Goal: Task Accomplishment & Management: Use online tool/utility

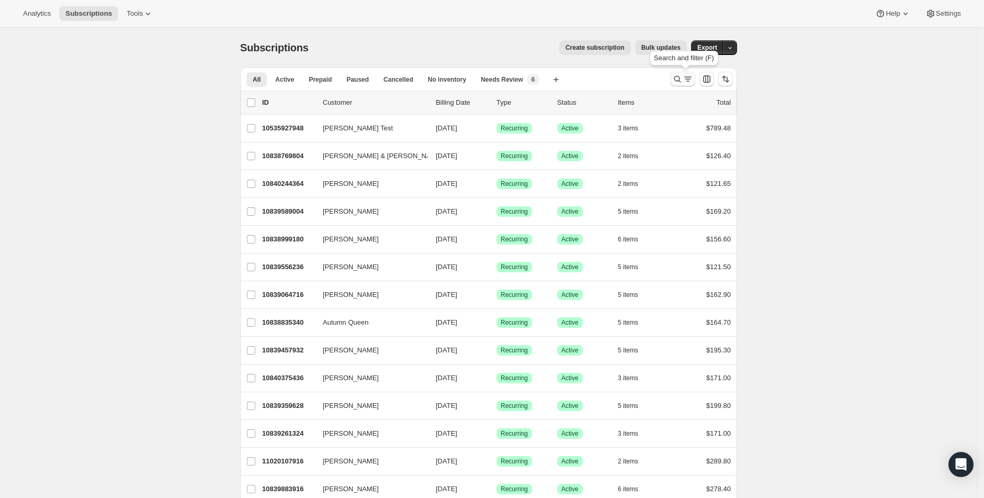
click at [690, 81] on icon "Search and filter results" at bounding box center [688, 79] width 10 height 10
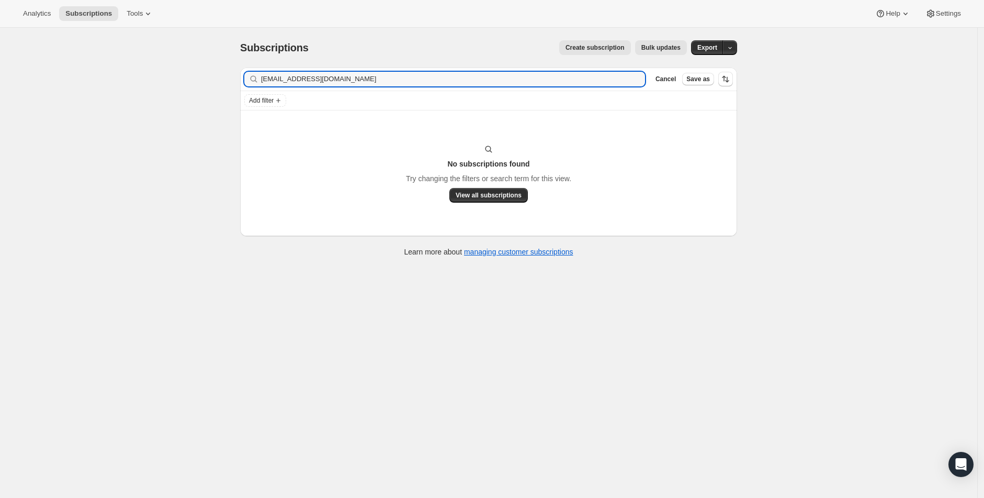
type input "[EMAIL_ADDRESS][DOMAIN_NAME]"
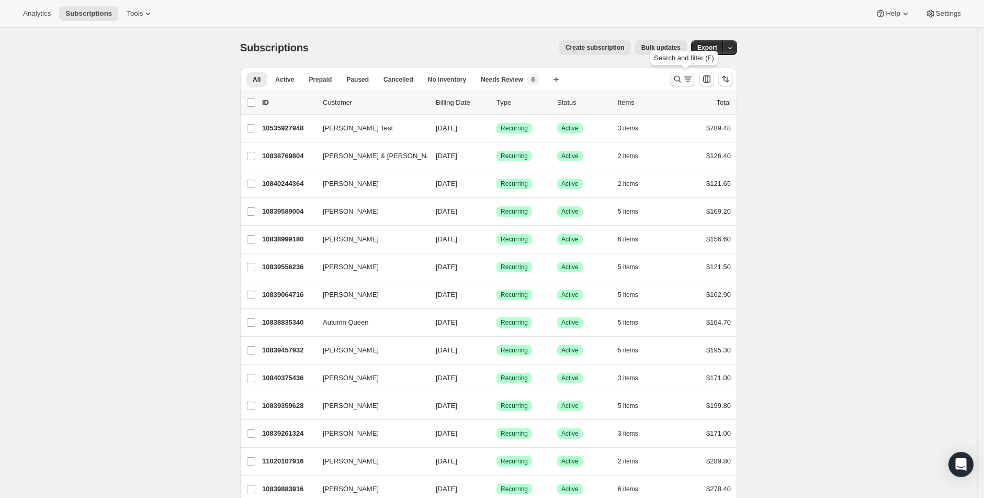
click at [692, 80] on icon "Search and filter results" at bounding box center [688, 79] width 10 height 10
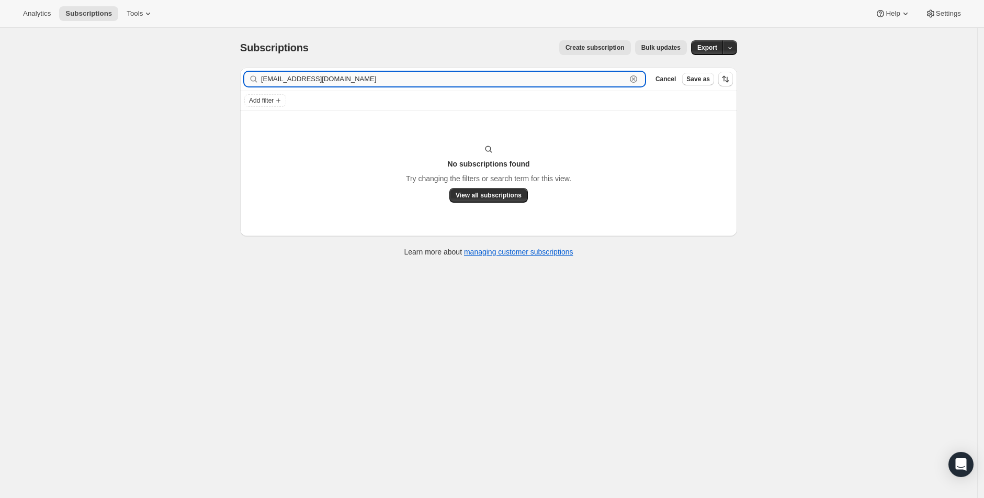
click at [313, 80] on input "mcraft75@yahoo.com" at bounding box center [443, 79] width 365 height 15
click at [313, 81] on input "mcraft75@yahoo.com" at bounding box center [443, 79] width 365 height 15
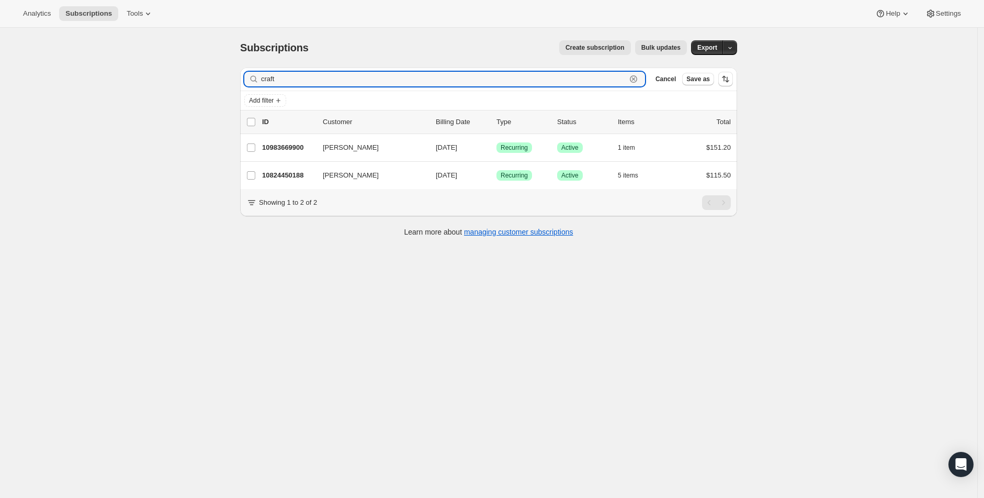
type input "craft"
